Goal: Information Seeking & Learning: Learn about a topic

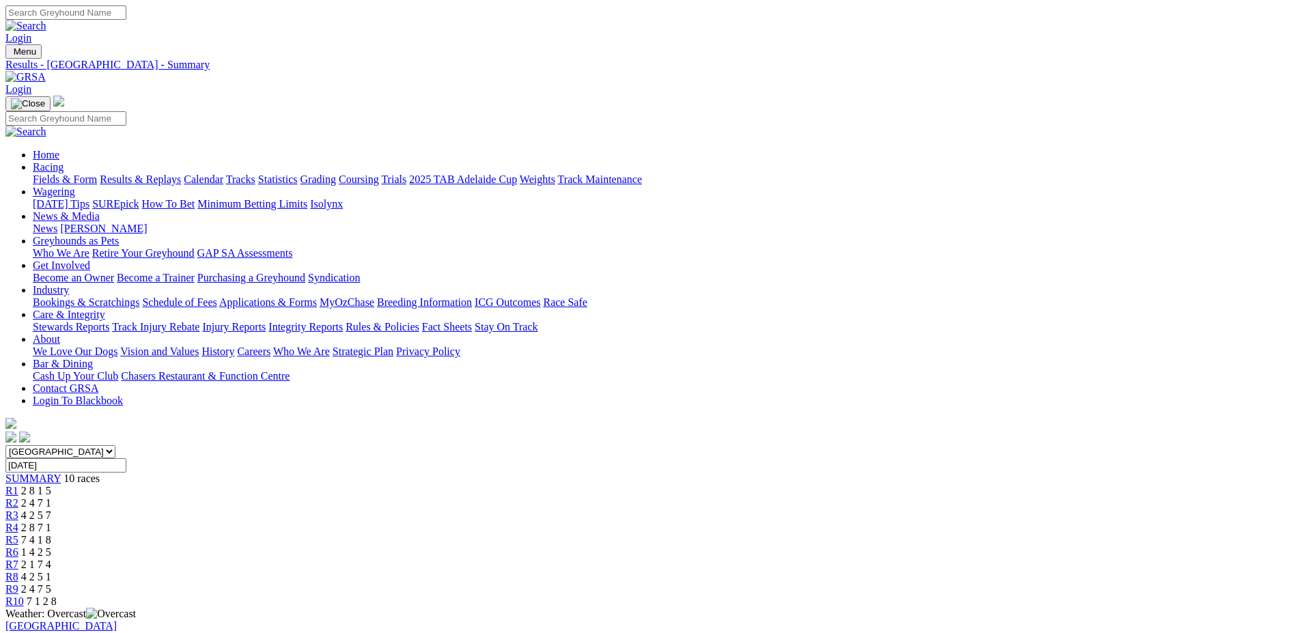
click at [97, 173] on link "Fields & Form" at bounding box center [65, 179] width 64 height 12
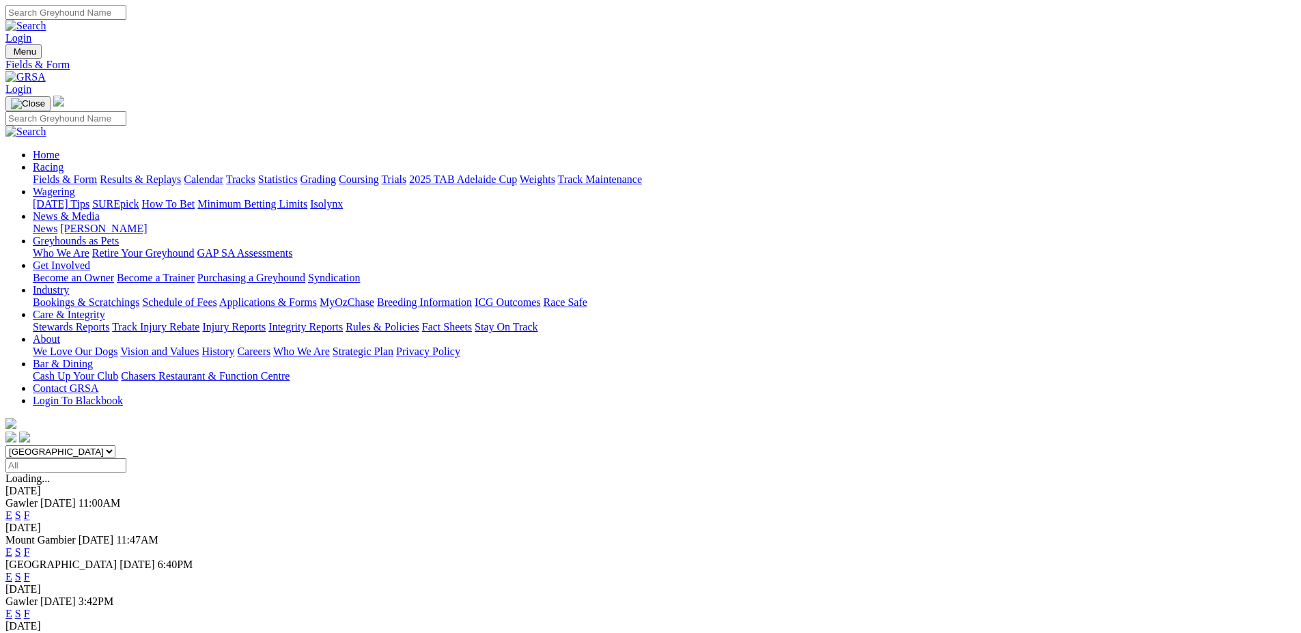
click at [30, 509] on link "F" at bounding box center [27, 515] width 6 height 12
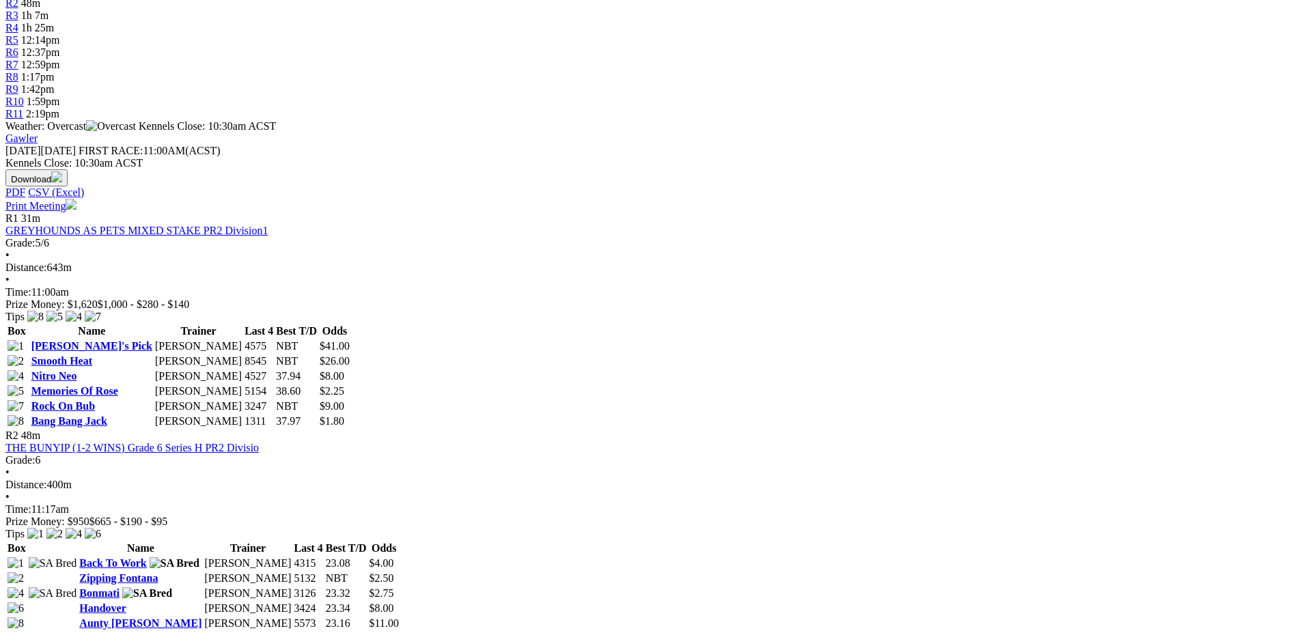
scroll to position [546, 0]
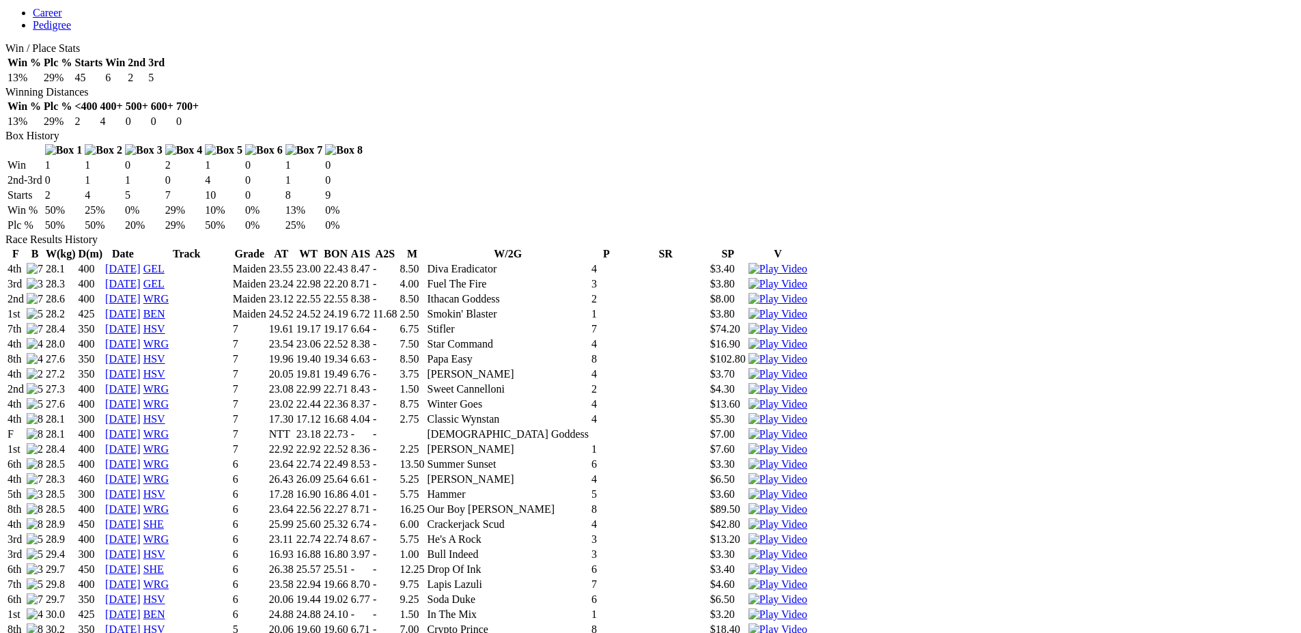
scroll to position [819, 0]
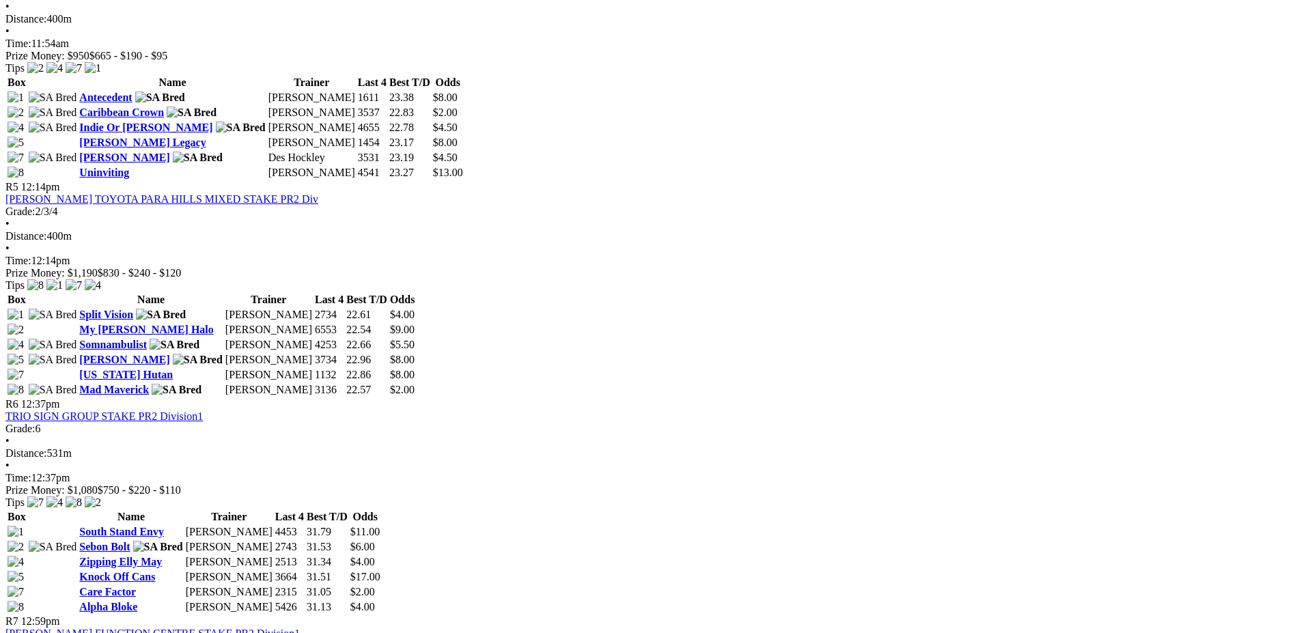
scroll to position [1366, 0]
